Goal: Find contact information: Find contact information

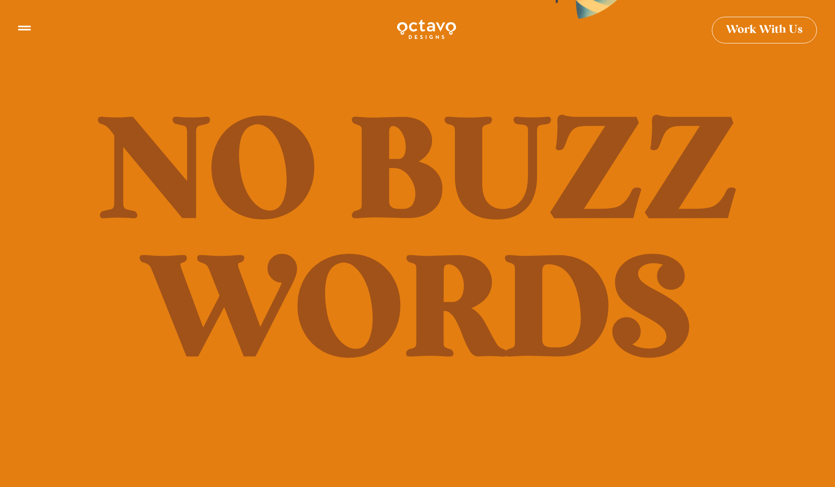
click at [762, 31] on span "Work With Us" at bounding box center [764, 26] width 77 height 11
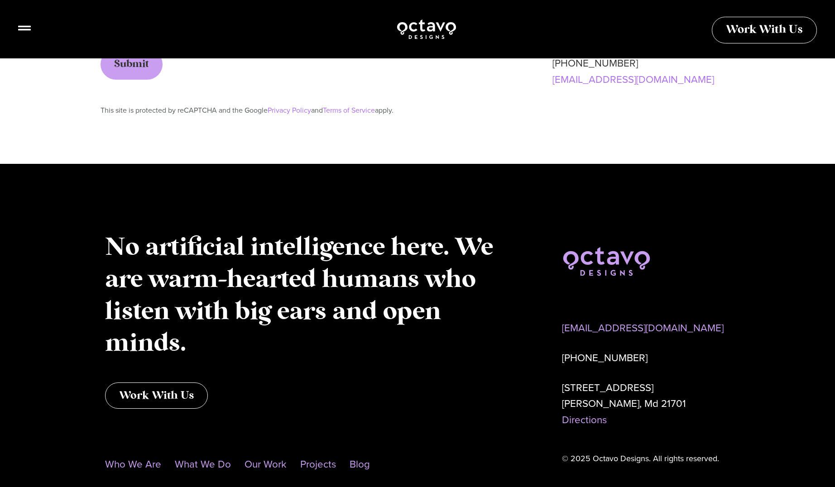
scroll to position [717, 0]
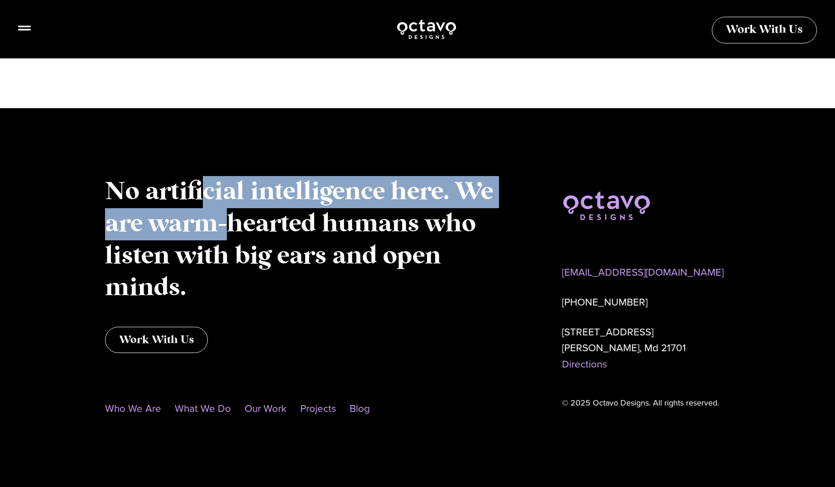
drag, startPoint x: 201, startPoint y: 186, endPoint x: 227, endPoint y: 215, distance: 38.8
click at [227, 215] on p "No artificial intelligence here. We are warm-hearted humans who listen with big…" at bounding box center [306, 240] width 402 height 128
click at [227, 214] on p "No artificial intelligence here. We are warm-hearted humans who listen with big…" at bounding box center [306, 240] width 402 height 128
